Goal: Transaction & Acquisition: Book appointment/travel/reservation

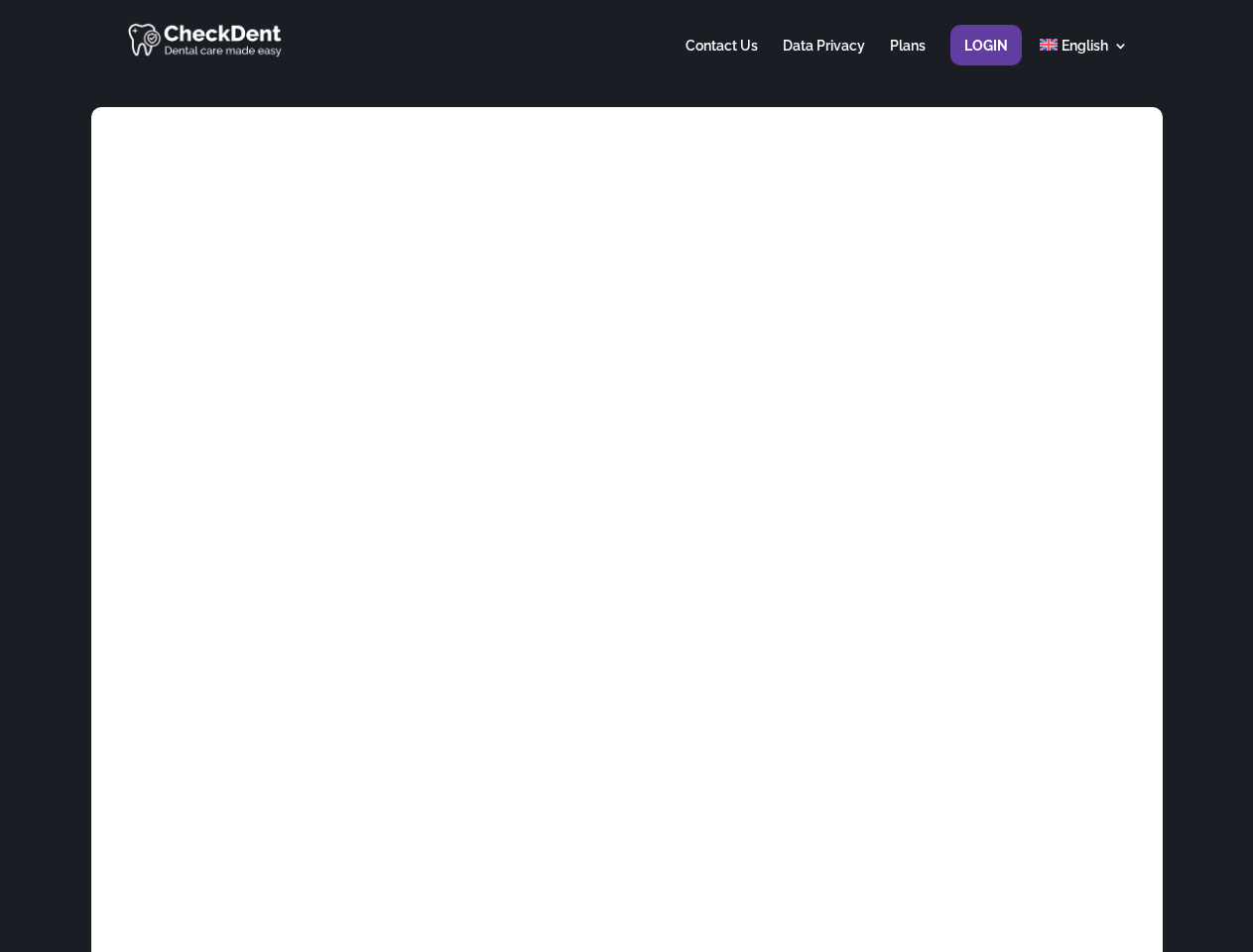
click at [626, 39] on div at bounding box center [626, 39] width 1002 height 77
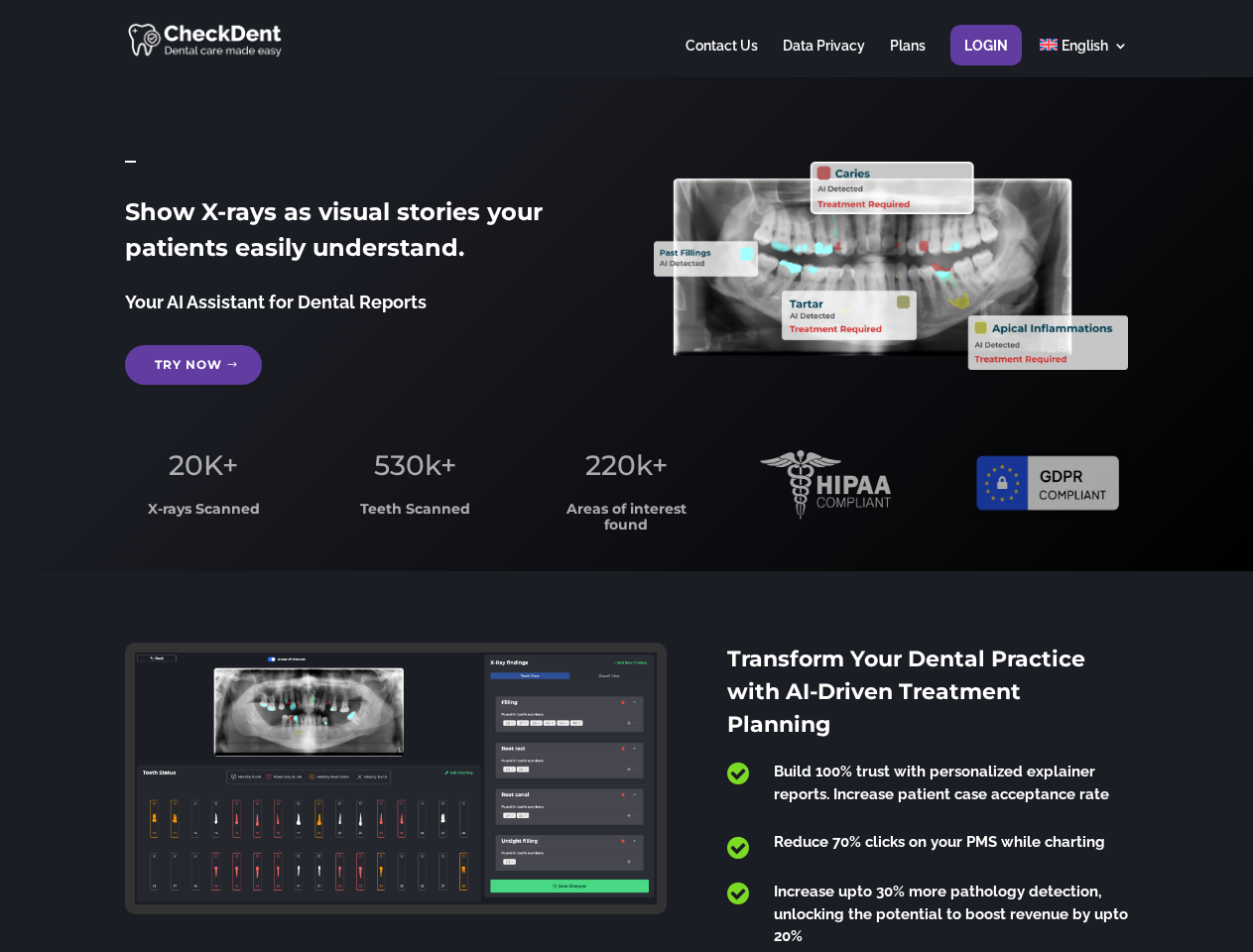
click at [626, 476] on span "220k+" at bounding box center [626, 466] width 82 height 34
click at [626, 39] on div at bounding box center [626, 39] width 1002 height 77
